Goal: Task Accomplishment & Management: Manage account settings

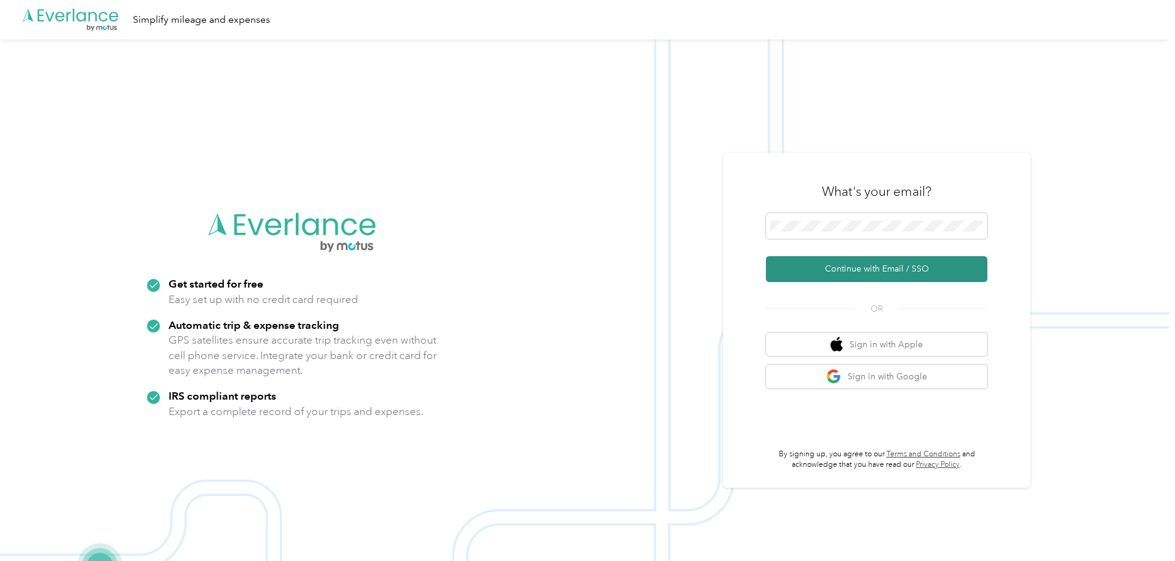
click at [903, 265] on button "Continue with Email / SSO" at bounding box center [877, 269] width 222 height 26
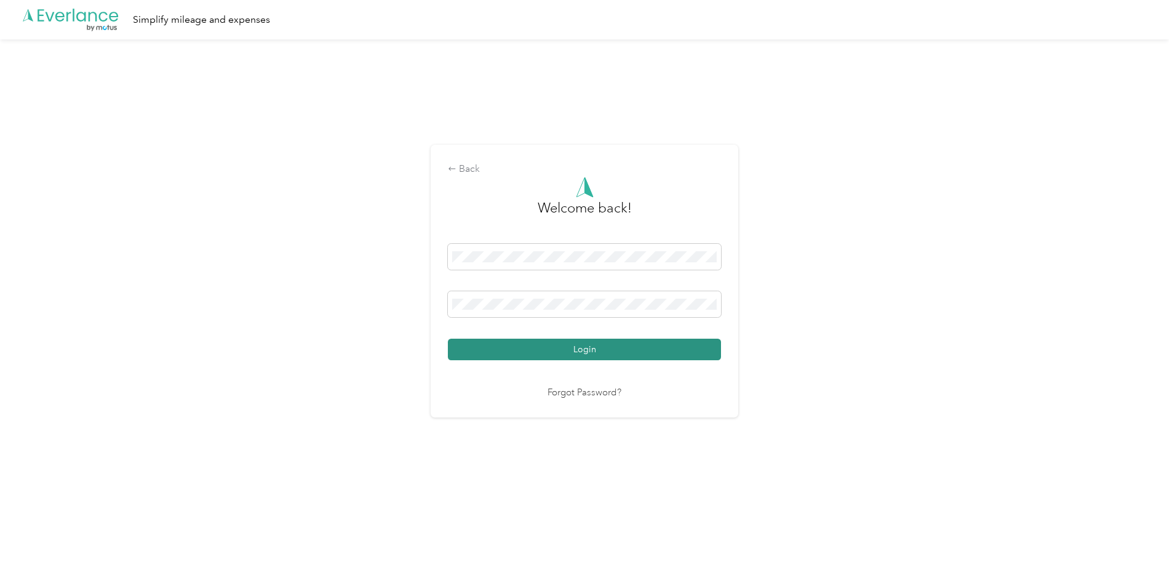
click at [570, 351] on button "Login" at bounding box center [584, 349] width 273 height 22
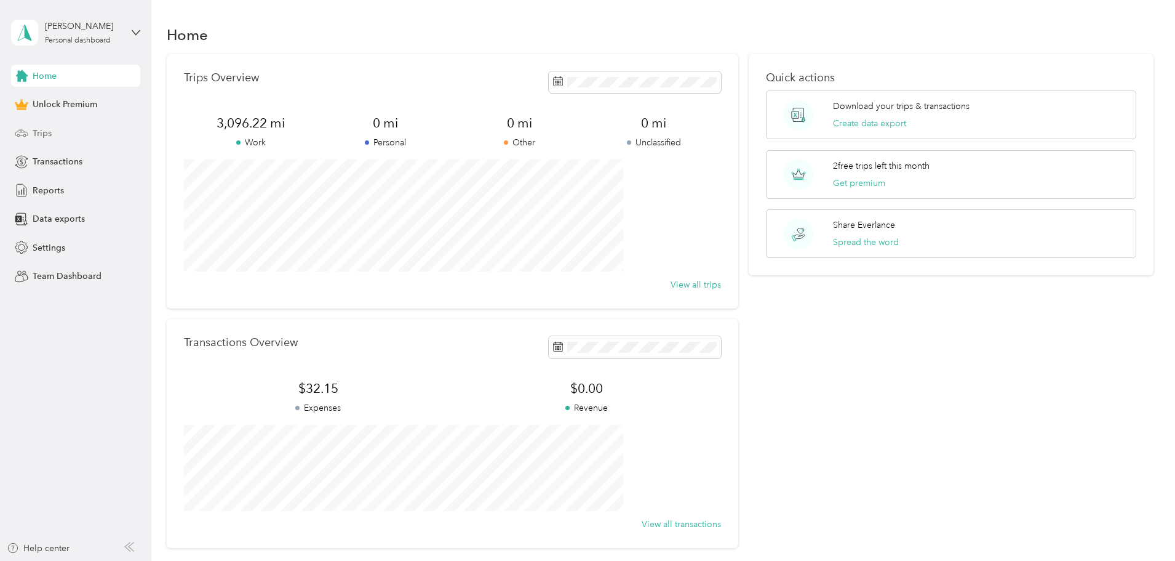
click at [43, 130] on span "Trips" at bounding box center [42, 133] width 19 height 13
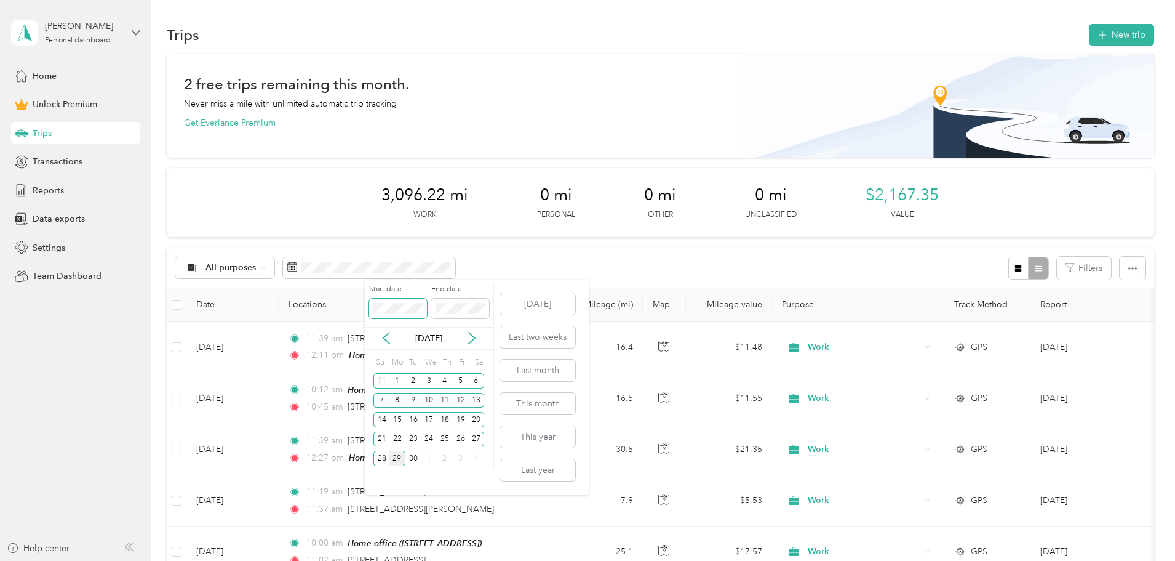
click at [407, 300] on span at bounding box center [398, 308] width 58 height 20
click at [401, 314] on span at bounding box center [398, 308] width 58 height 20
click at [396, 380] on div "1" at bounding box center [397, 380] width 16 height 15
click at [476, 401] on div "13" at bounding box center [477, 400] width 16 height 15
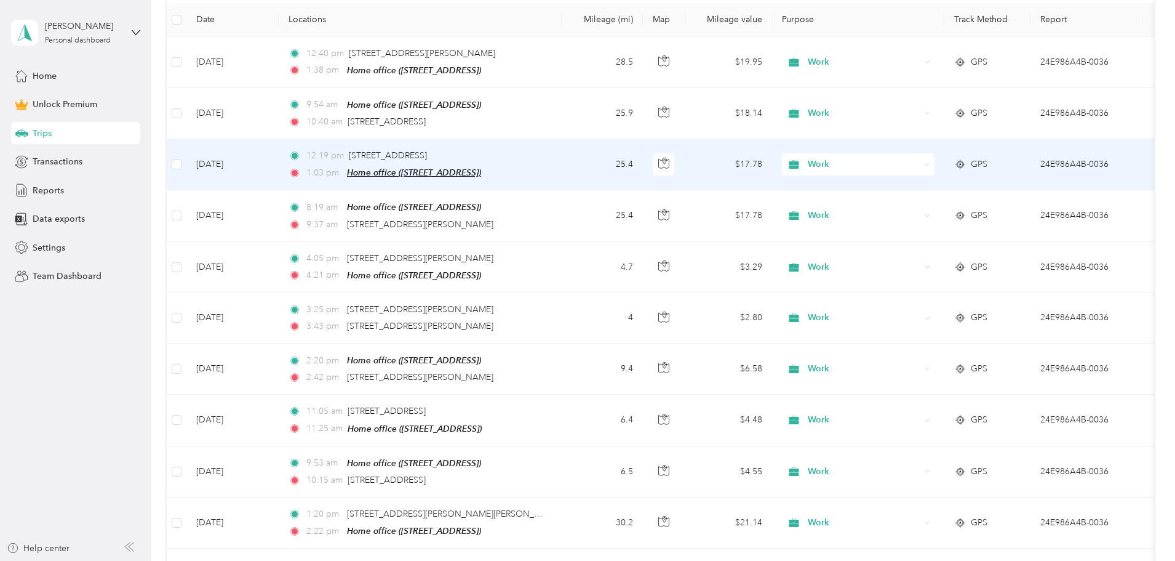
scroll to position [283, 0]
click at [562, 154] on td "12:19 pm [STREET_ADDRESS] 1:03 pm Home office ([STREET_ADDRESS])" at bounding box center [420, 166] width 283 height 51
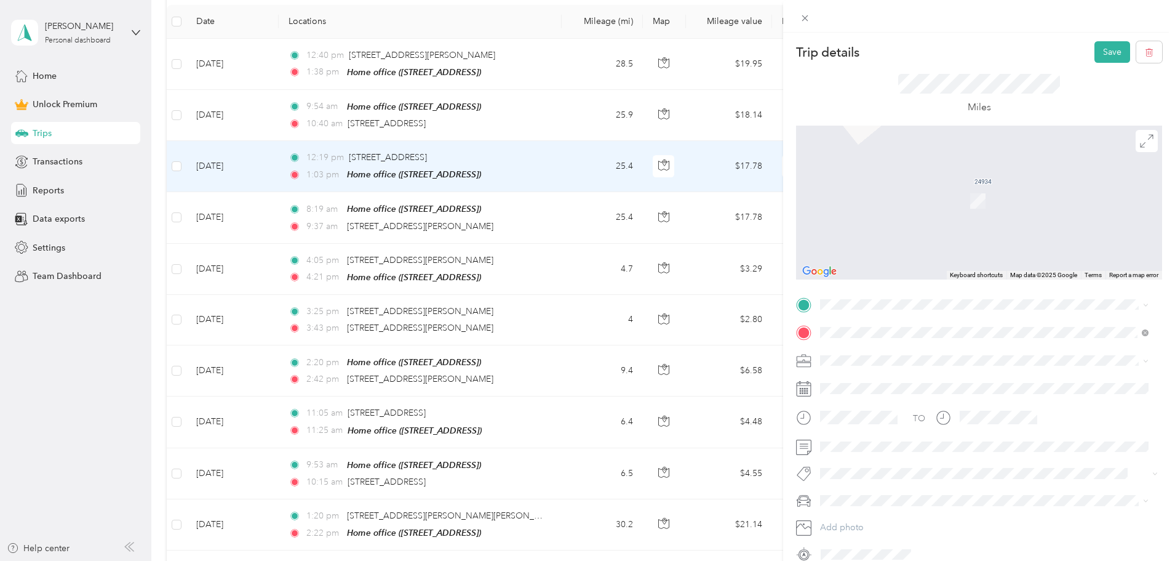
click at [876, 351] on span "[STREET_ADDRESS][US_STATE]" at bounding box center [905, 346] width 123 height 11
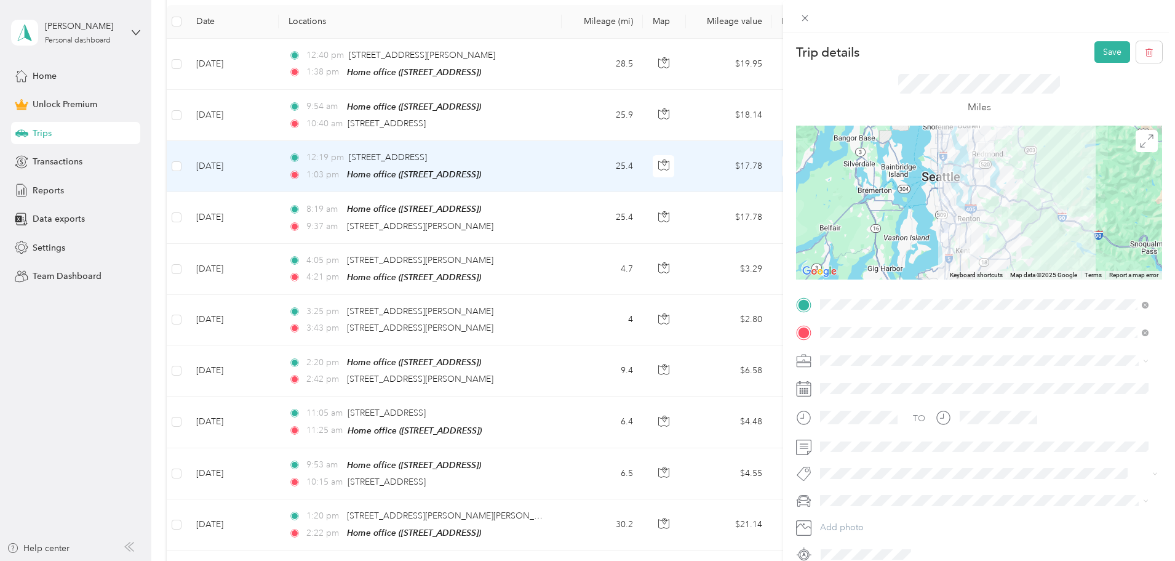
click at [974, 238] on div at bounding box center [979, 203] width 366 height 154
click at [960, 237] on div at bounding box center [979, 203] width 366 height 154
click at [651, 218] on div "Trip details Save This trip cannot be edited because it is either under review,…" at bounding box center [587, 280] width 1175 height 561
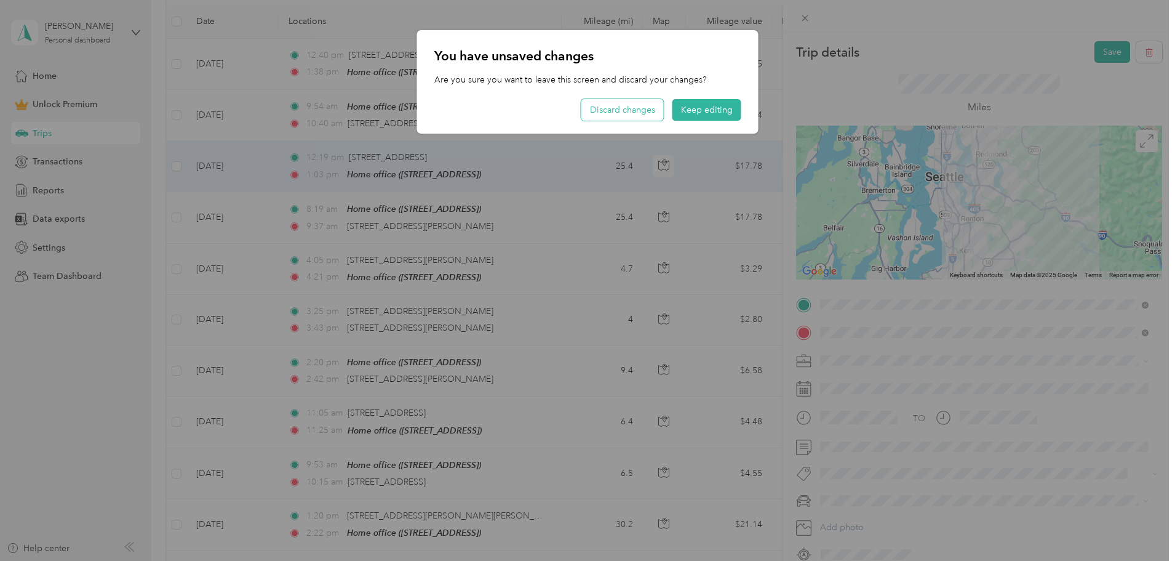
click at [629, 113] on button "Discard changes" at bounding box center [622, 110] width 82 height 22
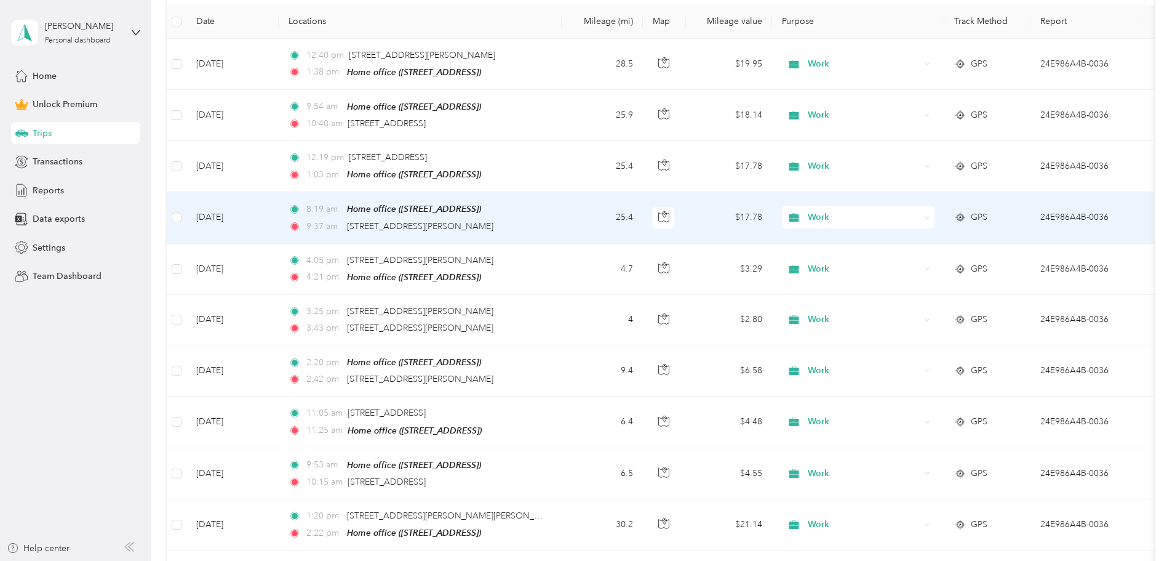
click at [562, 212] on td "8:19 am Home office ([STREET_ADDRESS] 9:37 am [STREET_ADDRESS][PERSON_NAME]" at bounding box center [420, 217] width 283 height 51
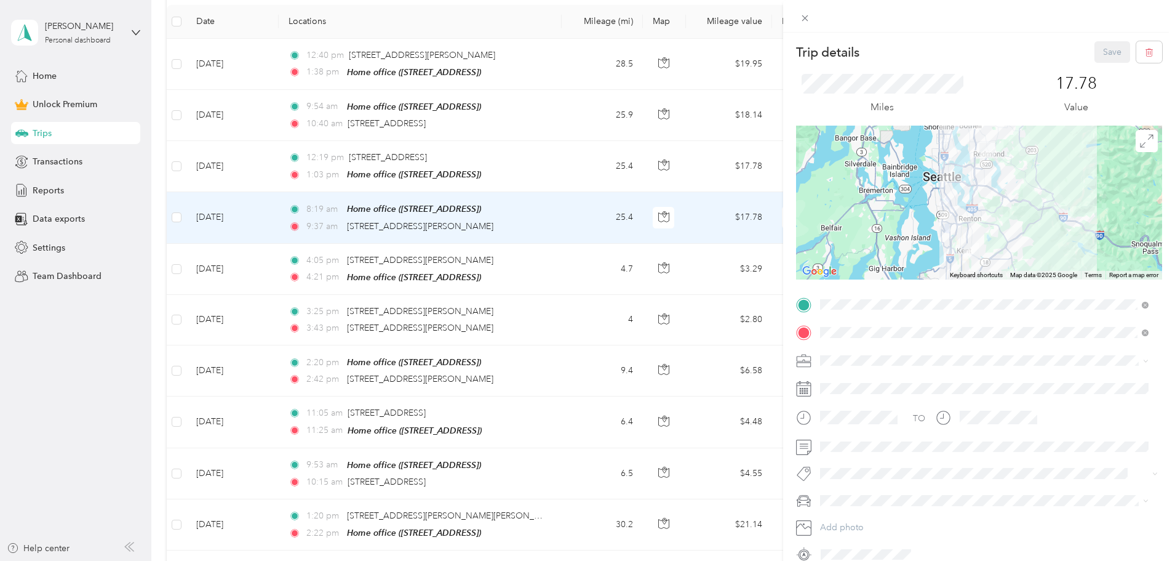
click at [884, 442] on span "[STREET_ADDRESS][PERSON_NAME]" at bounding box center [897, 438] width 146 height 10
click at [810, 17] on icon at bounding box center [805, 18] width 10 height 10
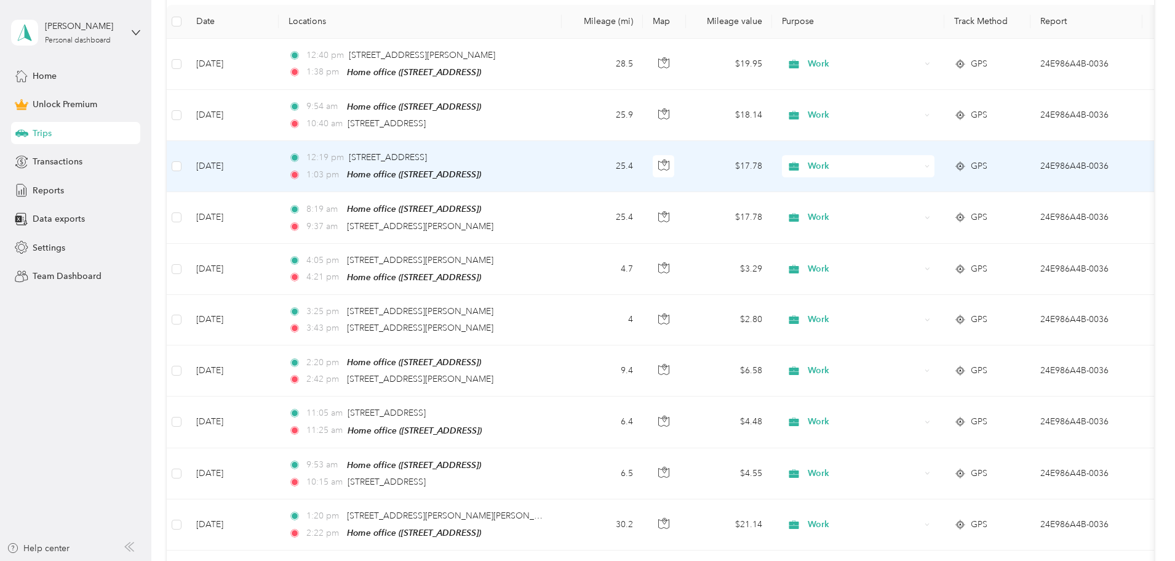
click at [562, 161] on td "12:19 pm [STREET_ADDRESS] 1:03 pm Home office ([STREET_ADDRESS])" at bounding box center [420, 166] width 283 height 51
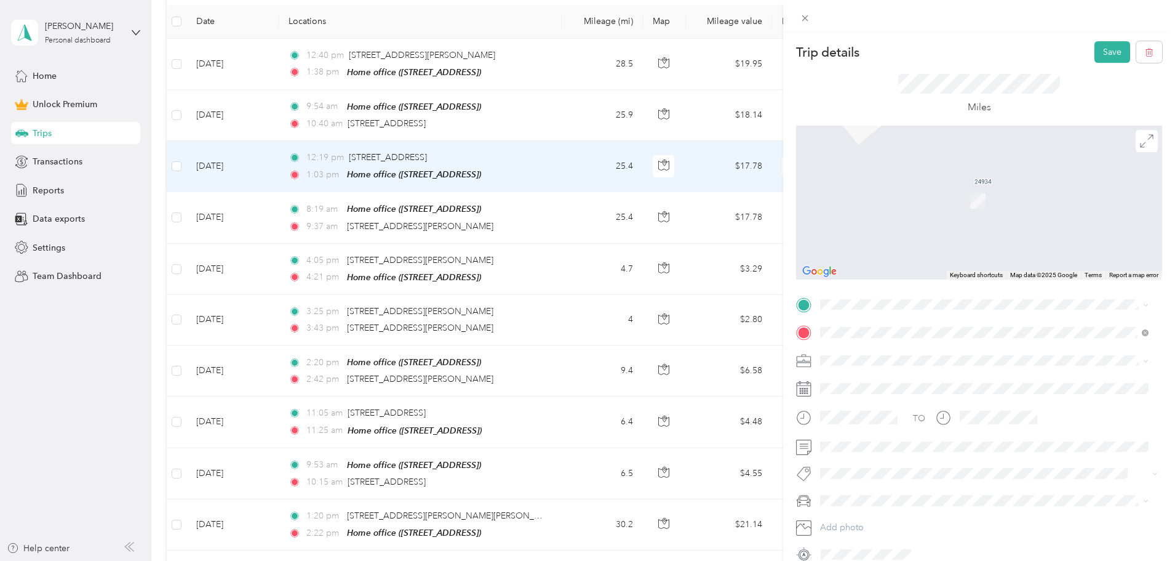
click at [880, 352] on span "[STREET_ADDRESS][US_STATE]" at bounding box center [905, 346] width 123 height 11
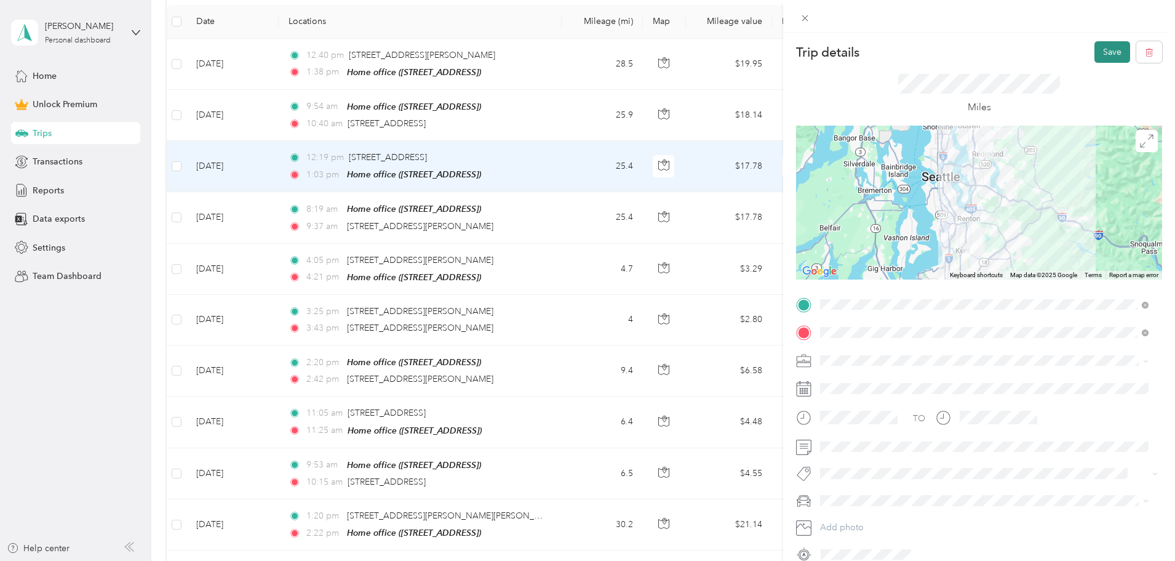
click at [1104, 52] on button "Save" at bounding box center [1113, 52] width 36 height 22
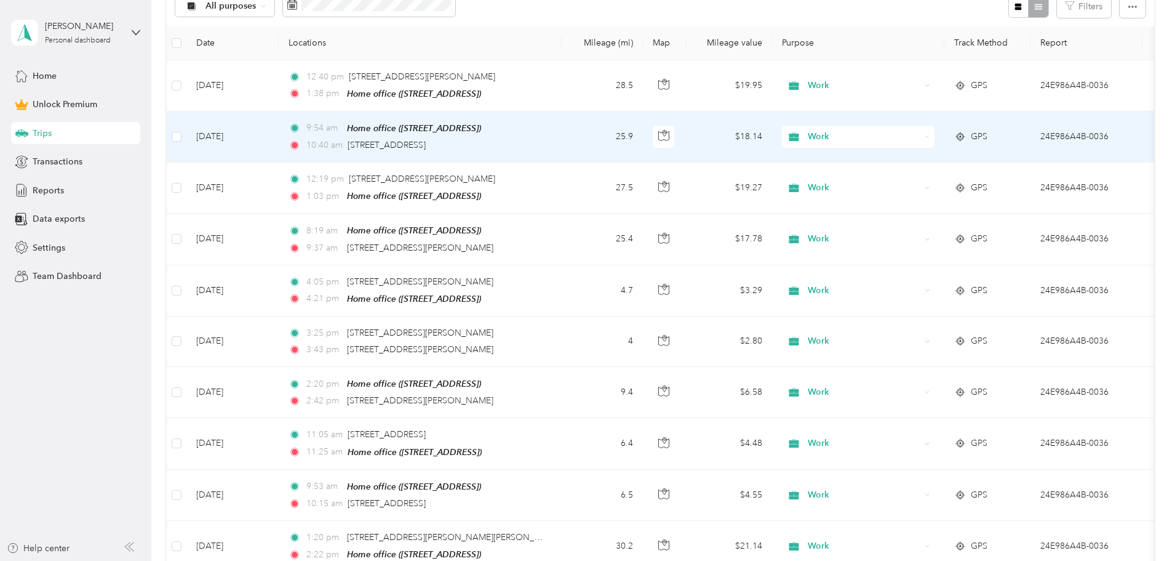
scroll to position [283, 0]
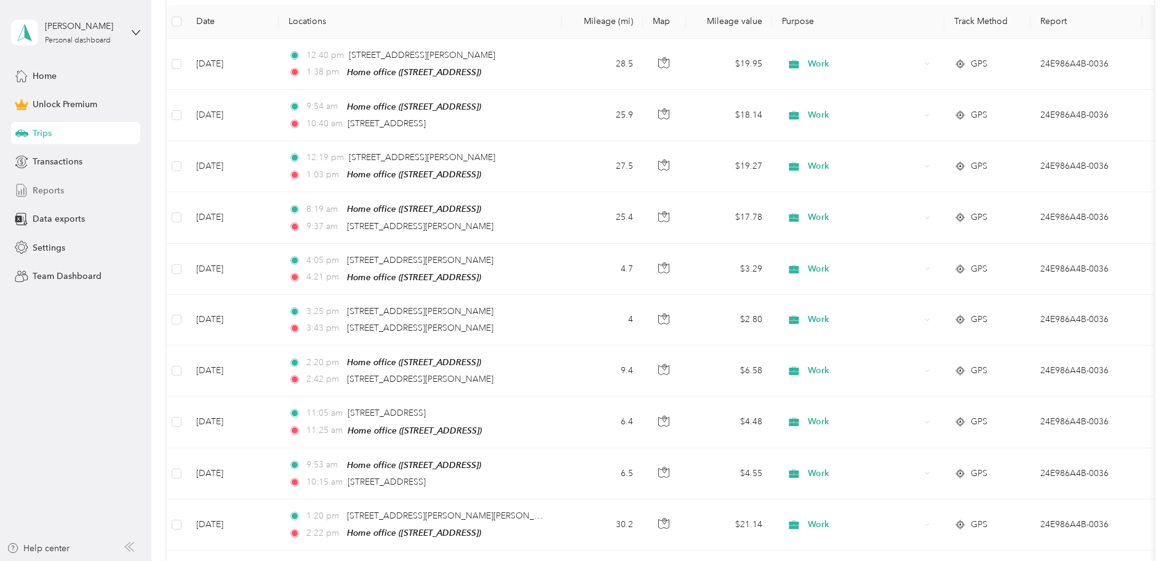
click at [39, 184] on span "Reports" at bounding box center [48, 190] width 31 height 13
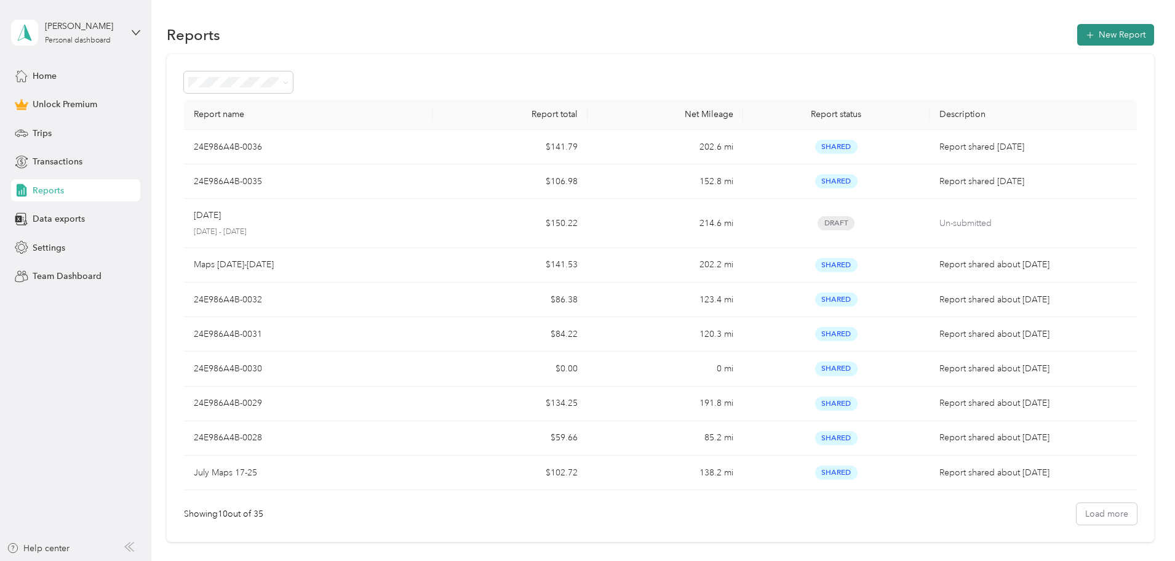
click at [1077, 28] on button "New Report" at bounding box center [1115, 35] width 77 height 22
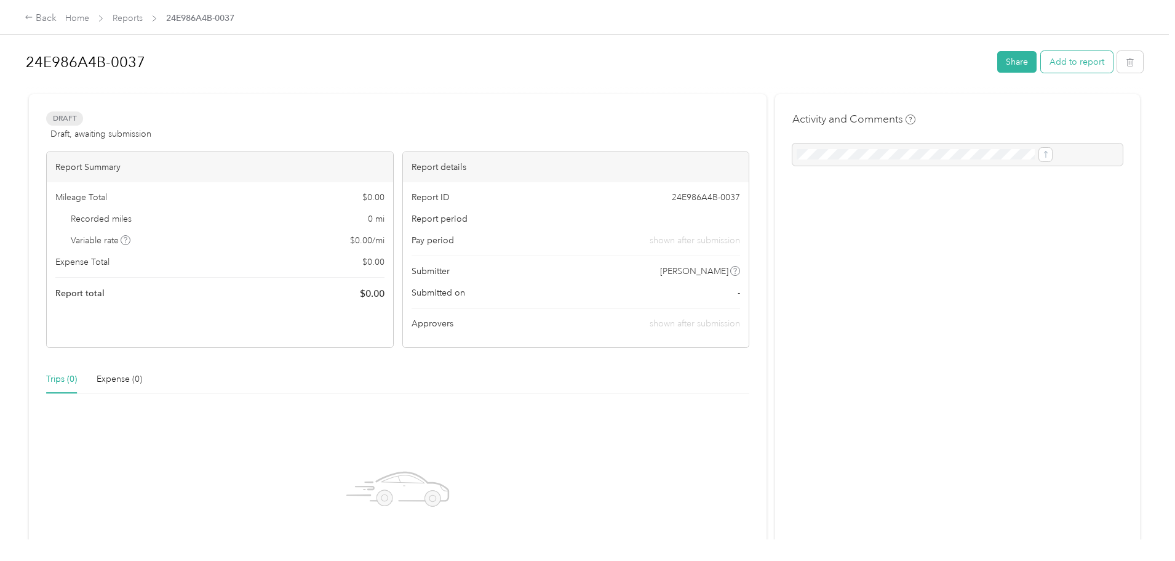
click at [1041, 63] on button "Add to report" at bounding box center [1077, 62] width 72 height 22
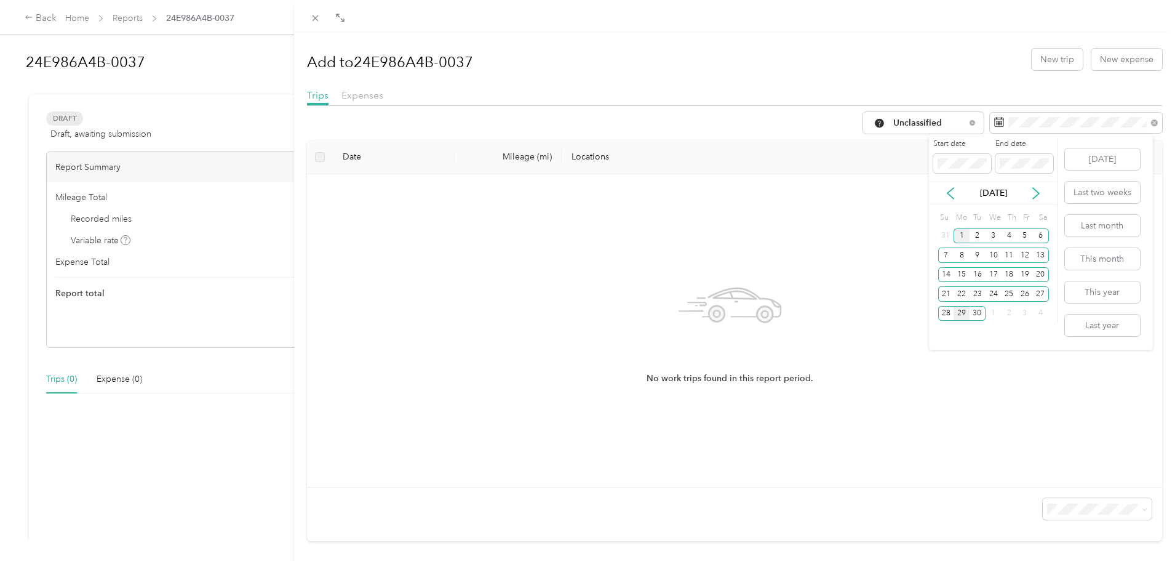
click at [959, 233] on div "1" at bounding box center [962, 235] width 16 height 15
click at [1042, 253] on div "13" at bounding box center [1041, 254] width 16 height 15
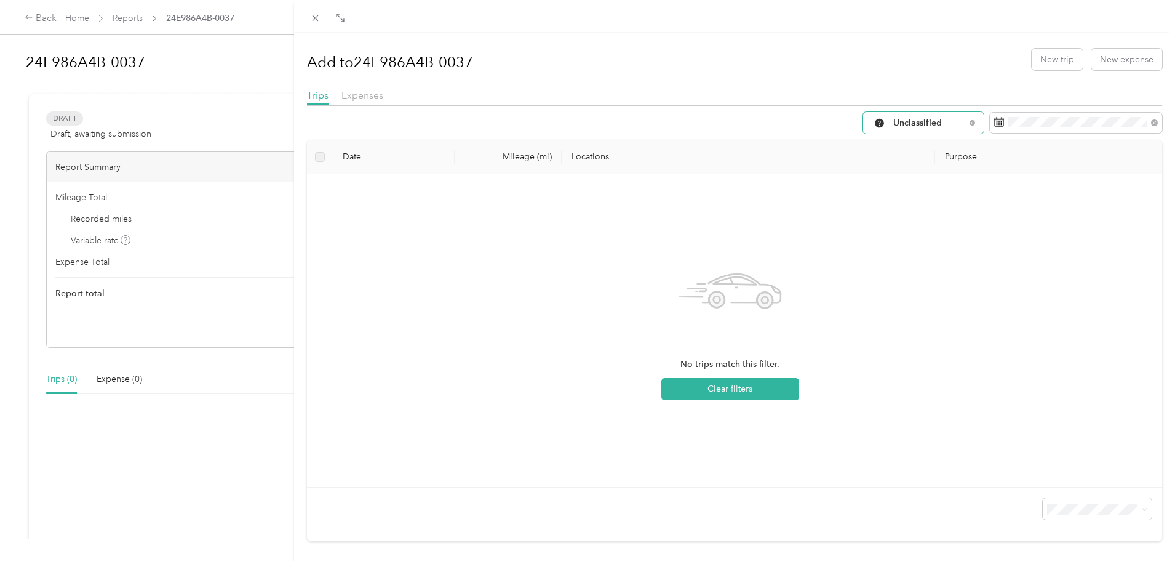
click at [905, 119] on span "Unclassified" at bounding box center [929, 123] width 72 height 9
click at [906, 185] on span "Work" at bounding box center [925, 188] width 82 height 13
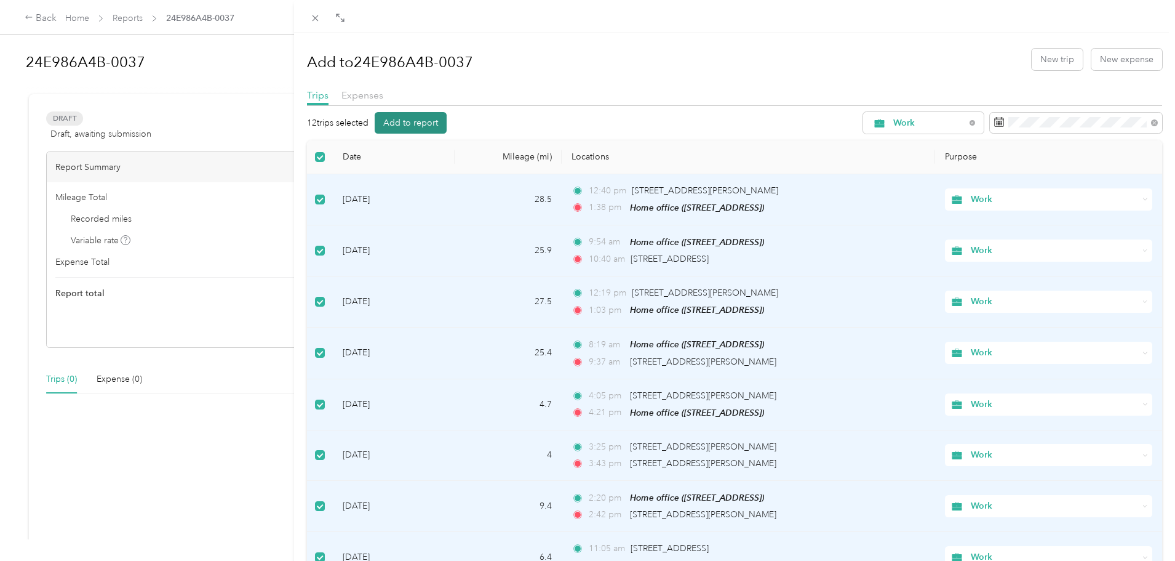
click at [400, 122] on button "Add to report" at bounding box center [411, 123] width 72 height 22
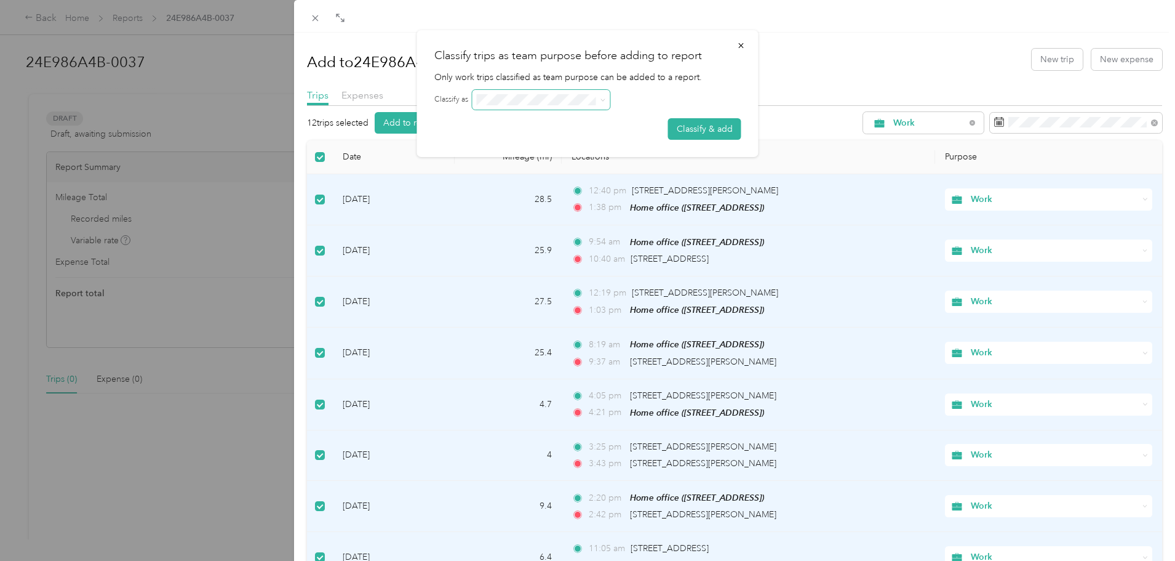
click at [554, 102] on span at bounding box center [542, 100] width 138 height 20
click at [709, 127] on button "Classify & add" at bounding box center [704, 129] width 73 height 22
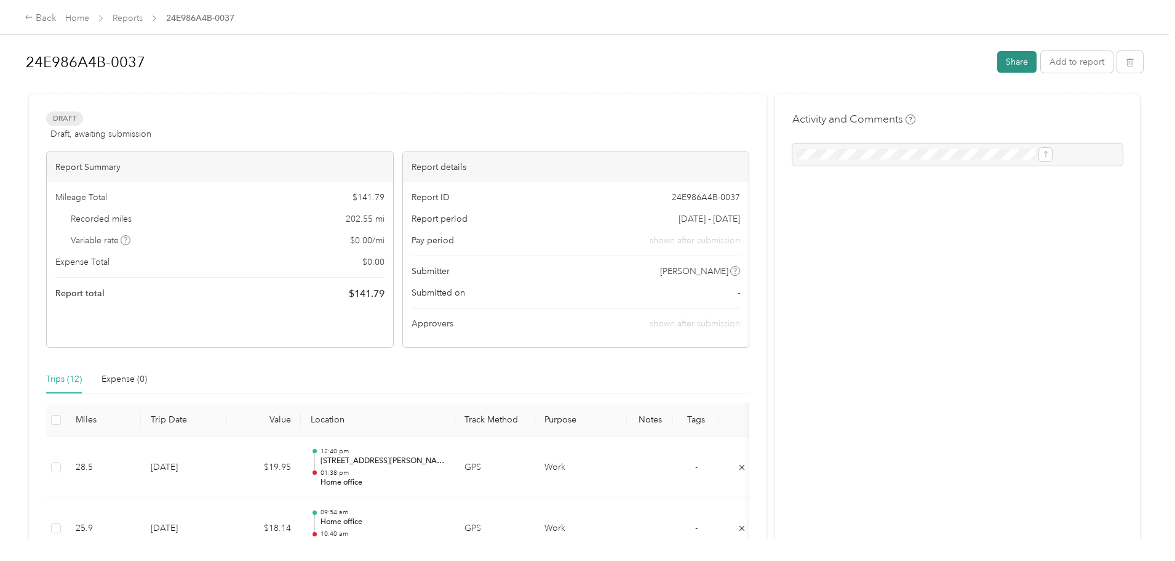
click at [997, 66] on button "Share" at bounding box center [1016, 62] width 39 height 22
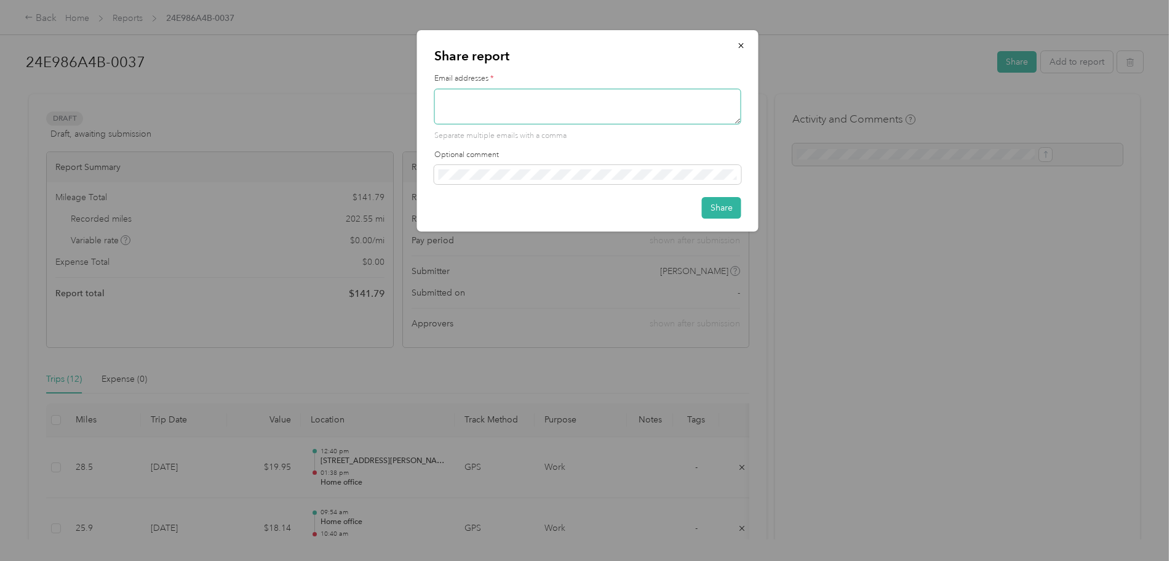
click at [585, 105] on textarea at bounding box center [587, 107] width 307 height 36
type textarea "[EMAIL_ADDRESS][PERSON_NAME][DOMAIN_NAME]"
click at [721, 206] on button "Share" at bounding box center [721, 208] width 39 height 22
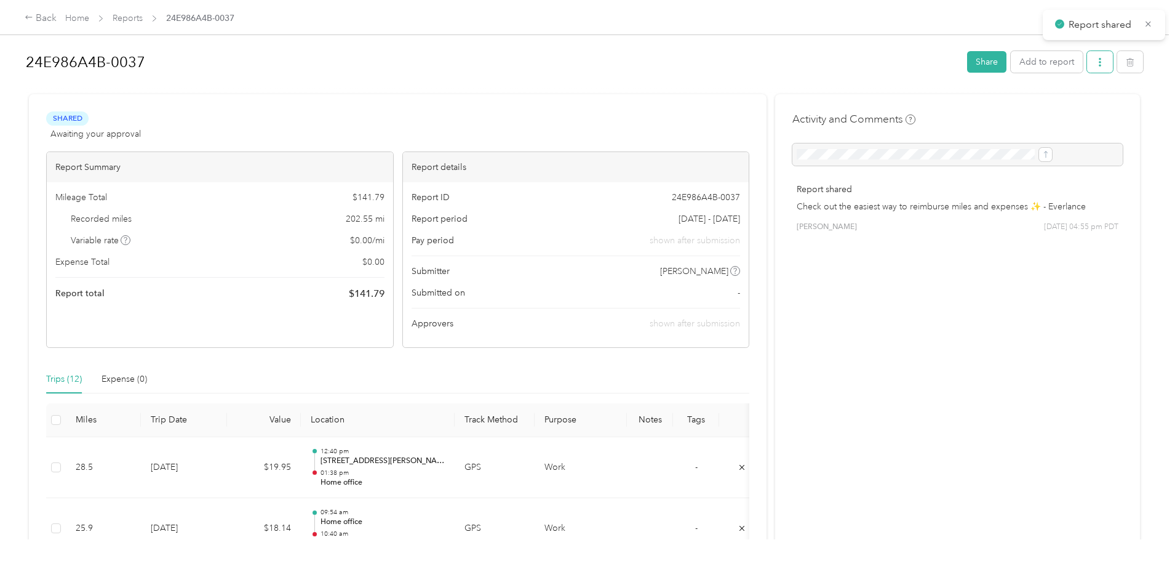
click at [1096, 63] on icon "button" at bounding box center [1100, 62] width 9 height 9
click at [955, 105] on span "Download" at bounding box center [964, 107] width 41 height 13
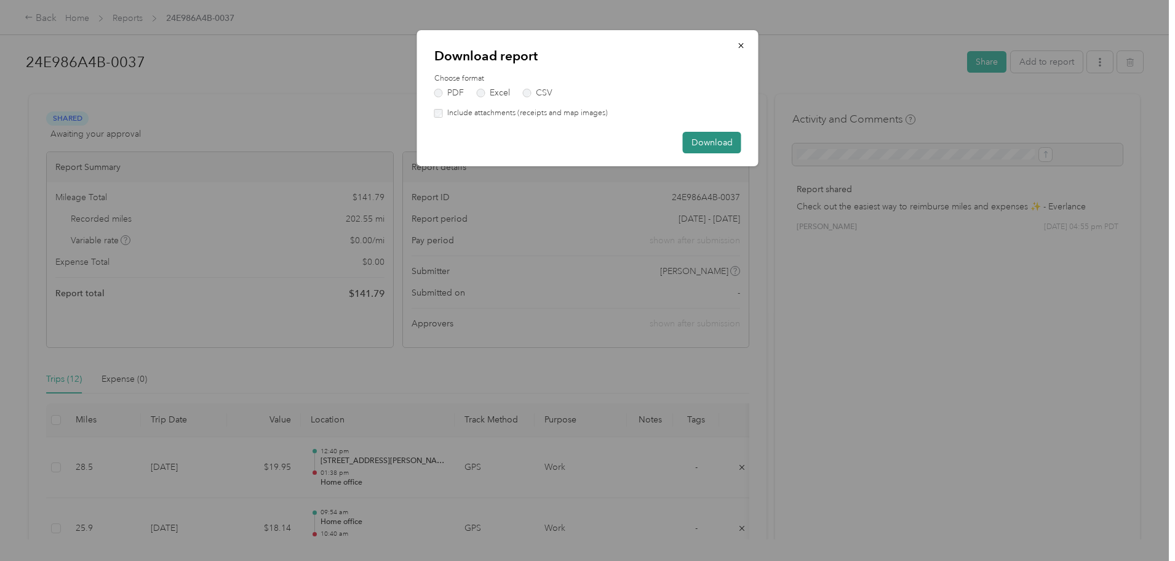
click at [711, 137] on button "Download" at bounding box center [712, 143] width 58 height 22
